Goal: Transaction & Acquisition: Book appointment/travel/reservation

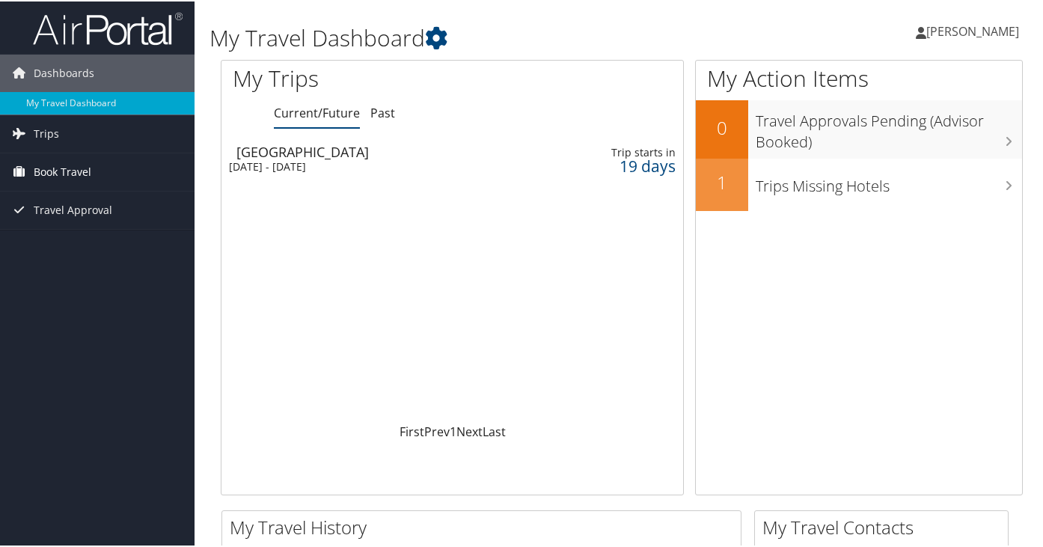
click at [74, 162] on span "Book Travel" at bounding box center [63, 170] width 58 height 37
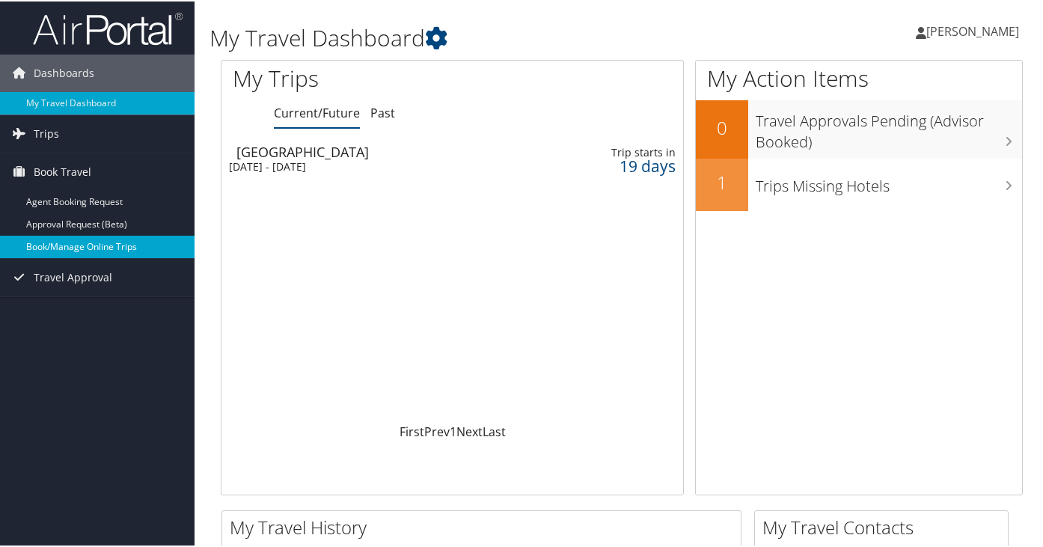
click at [85, 242] on link "Book/Manage Online Trips" at bounding box center [97, 245] width 195 height 22
